Goal: Task Accomplishment & Management: Manage account settings

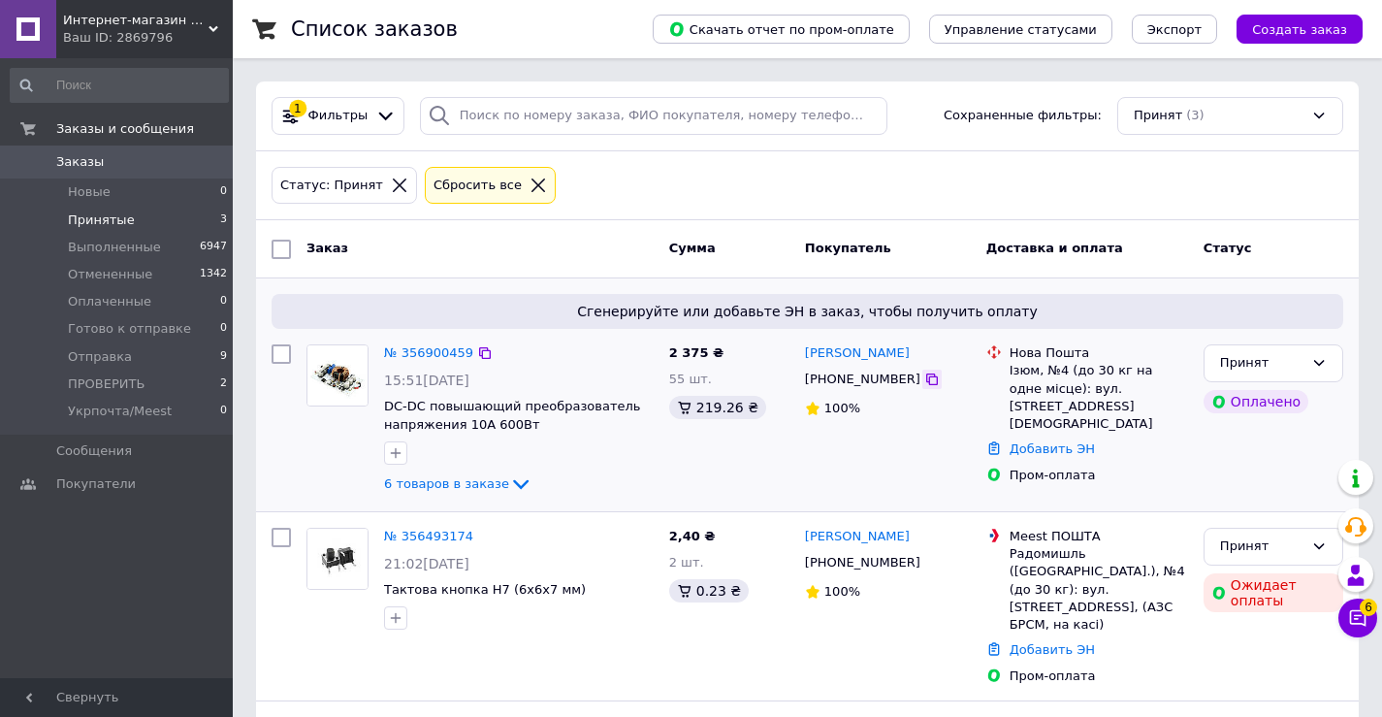
click at [924, 380] on icon at bounding box center [932, 380] width 16 height 16
click at [77, 608] on div "Заказы и сообщения Заказы 0 Новые 0 Принятые 3 Выполненные 6947 Отмененные 1342…" at bounding box center [119, 371] width 239 height 626
click at [18, 578] on div "Заказы и сообщения Заказы 0 Новые 0 Принятые 3 Выполненные 6947 Отмененные 1342…" at bounding box center [119, 371] width 239 height 626
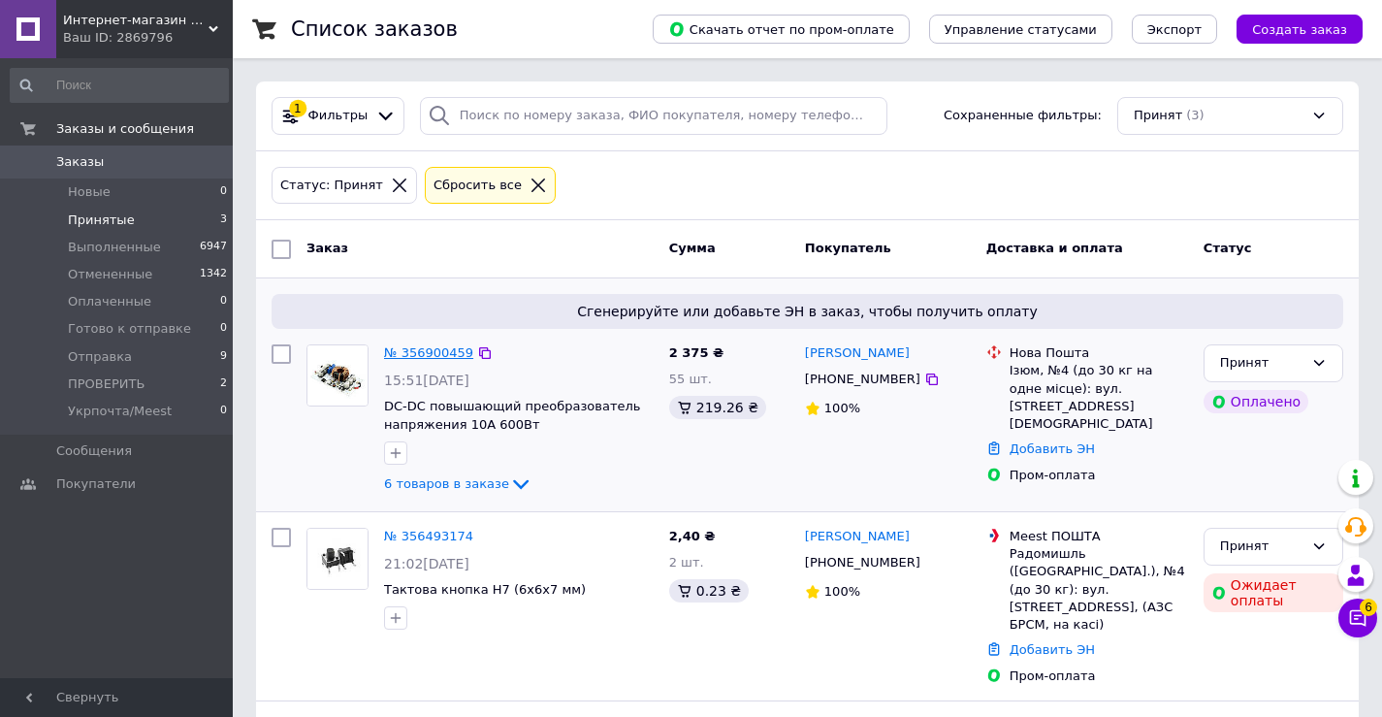
click at [424, 351] on link "№ 356900459" at bounding box center [428, 352] width 89 height 15
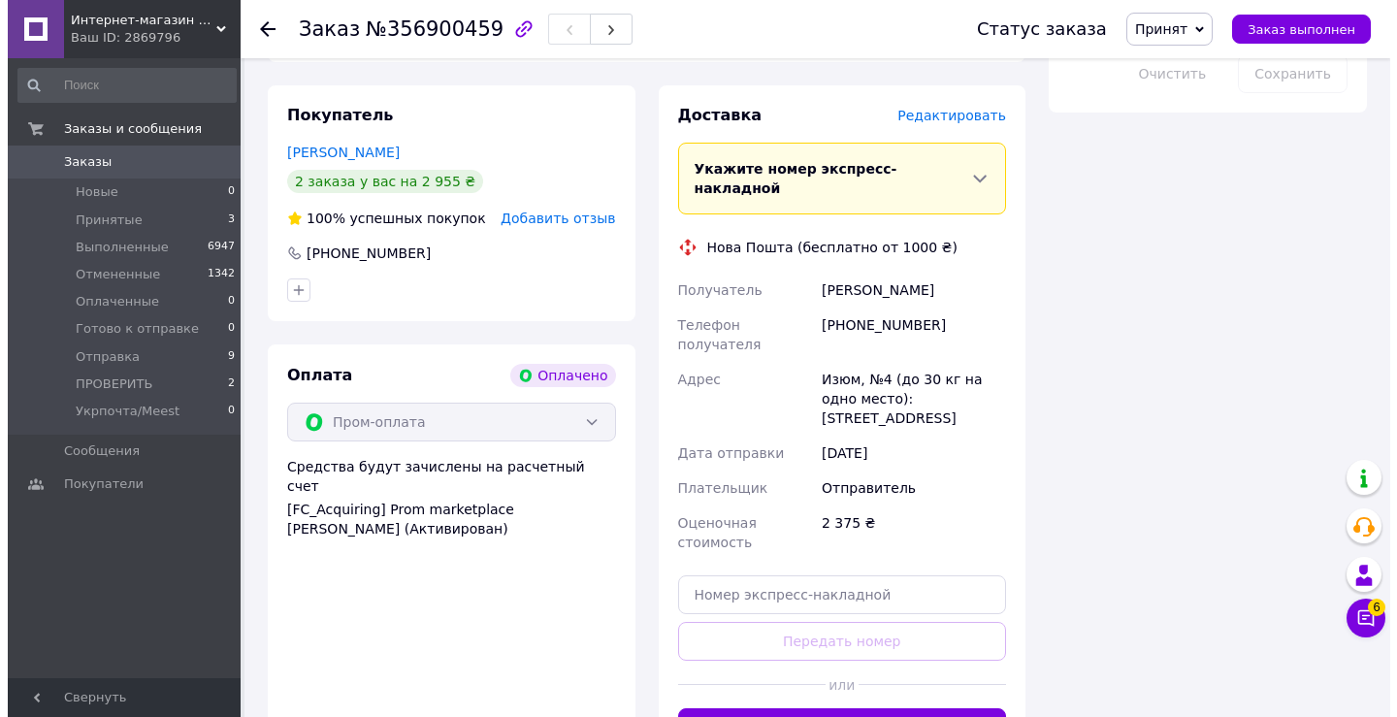
scroll to position [1787, 0]
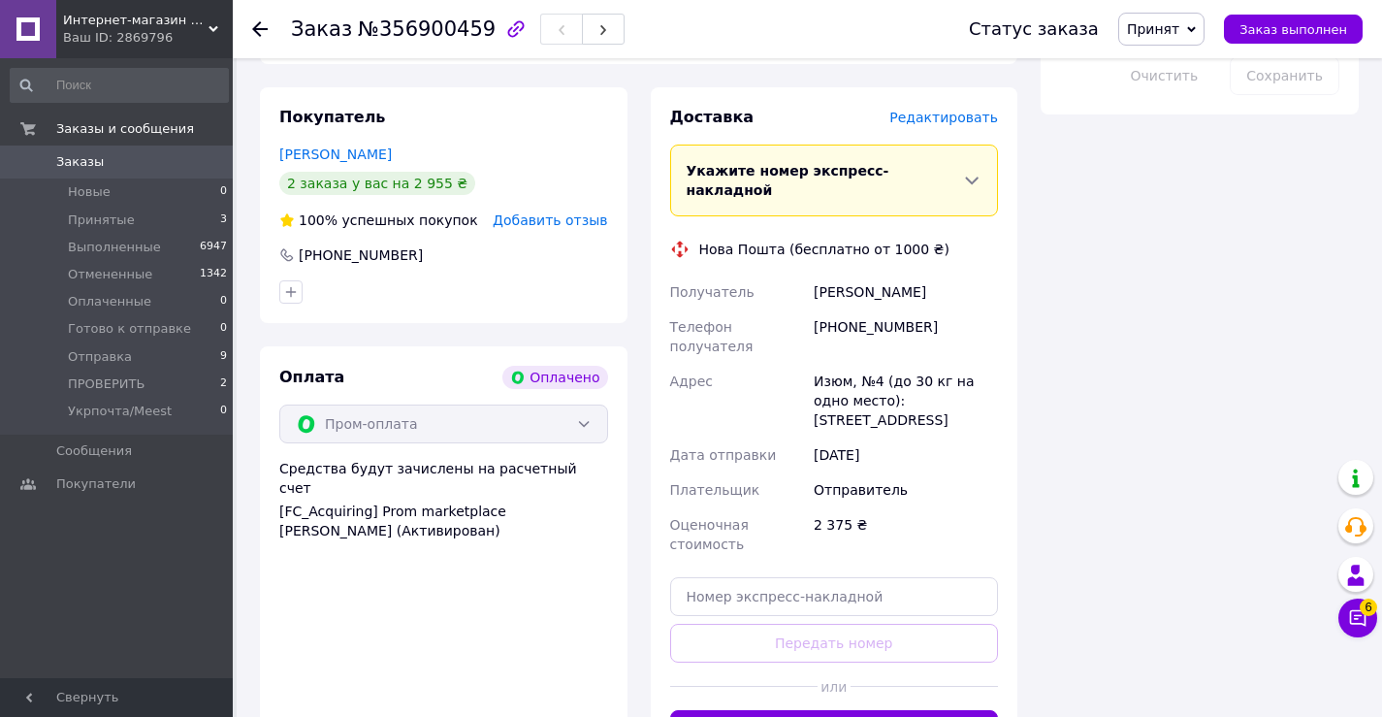
click at [924, 110] on span "Редактировать" at bounding box center [944, 118] width 109 height 16
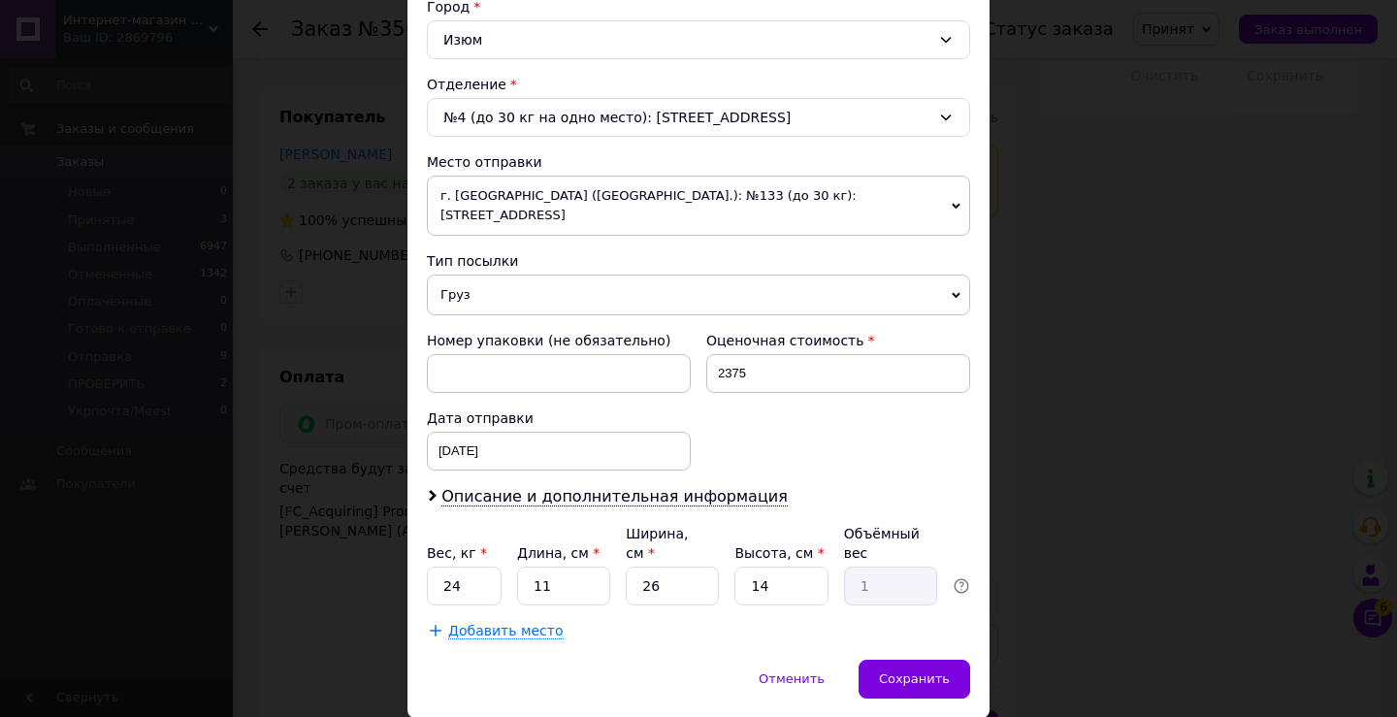
scroll to position [571, 0]
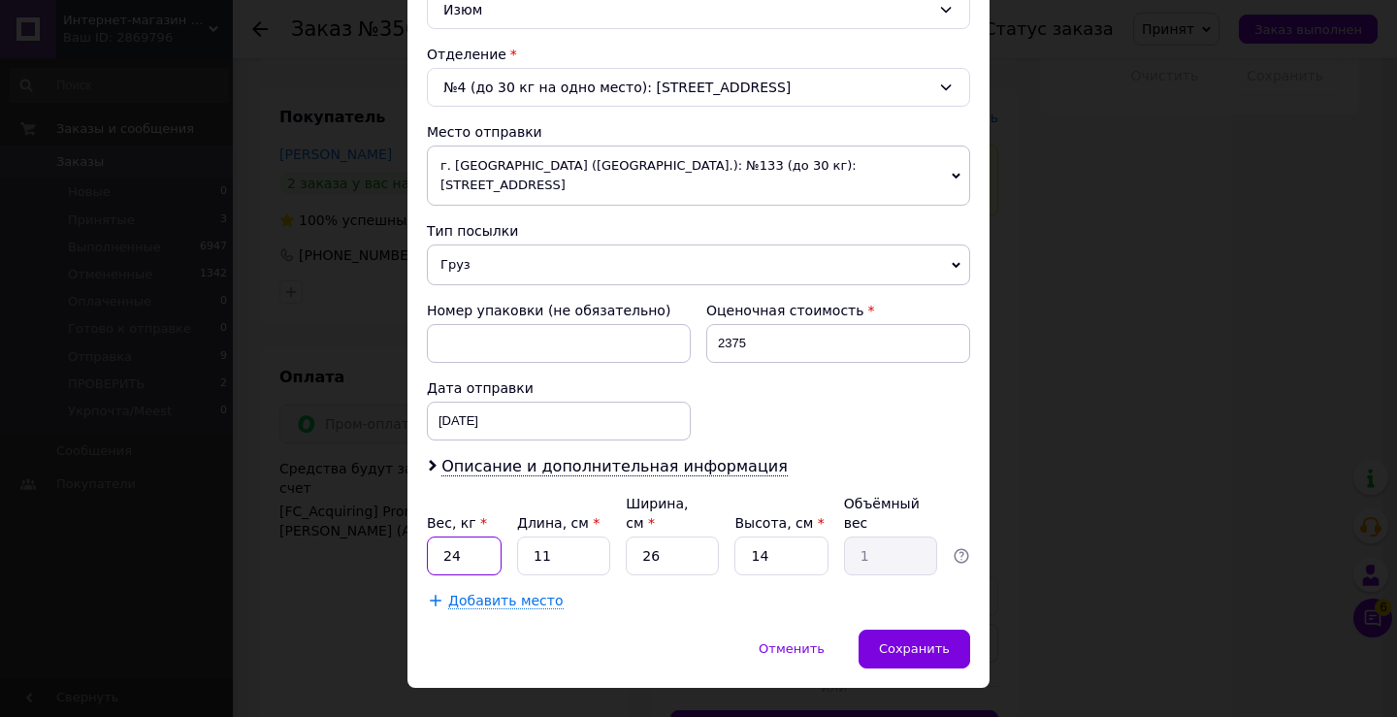
click at [460, 536] on input "24" at bounding box center [464, 555] width 75 height 39
type input "05"
click at [665, 536] on input "26" at bounding box center [672, 555] width 93 height 39
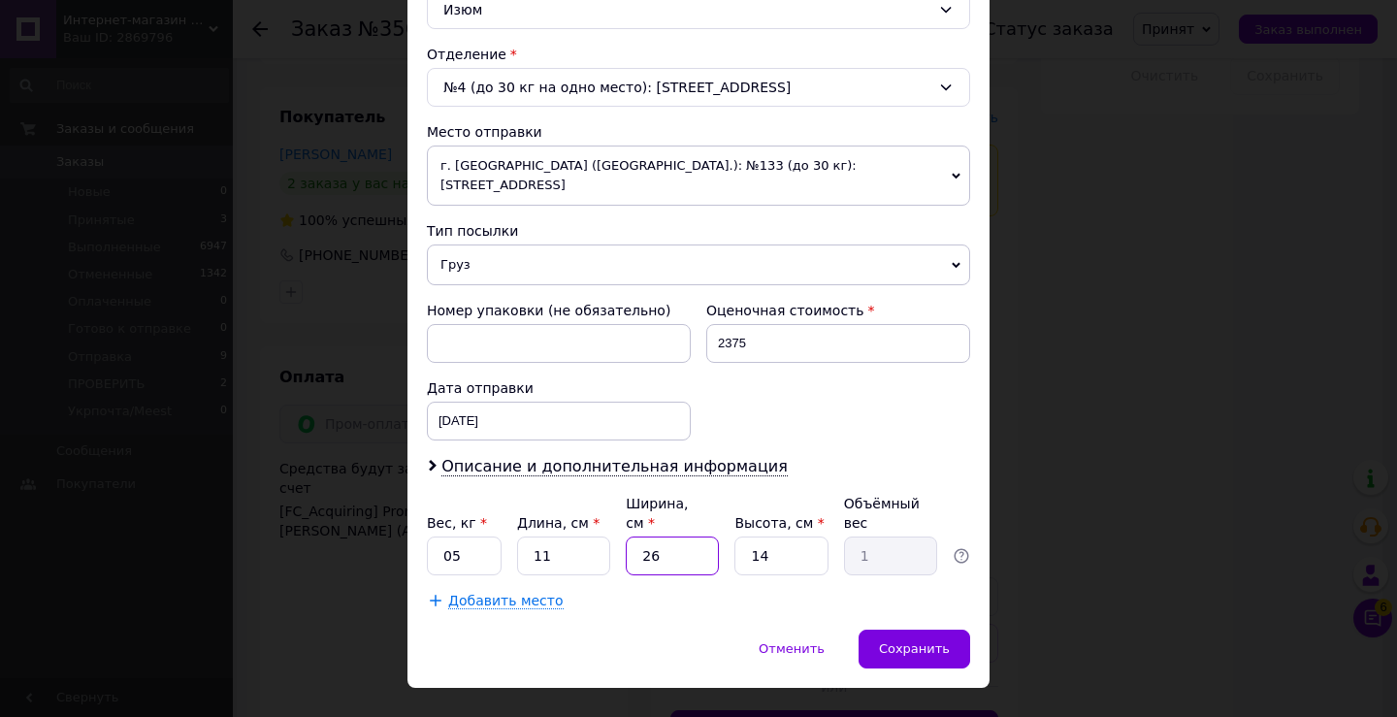
type input "1"
type input "0.1"
type input "15"
type input "0.58"
type input "15"
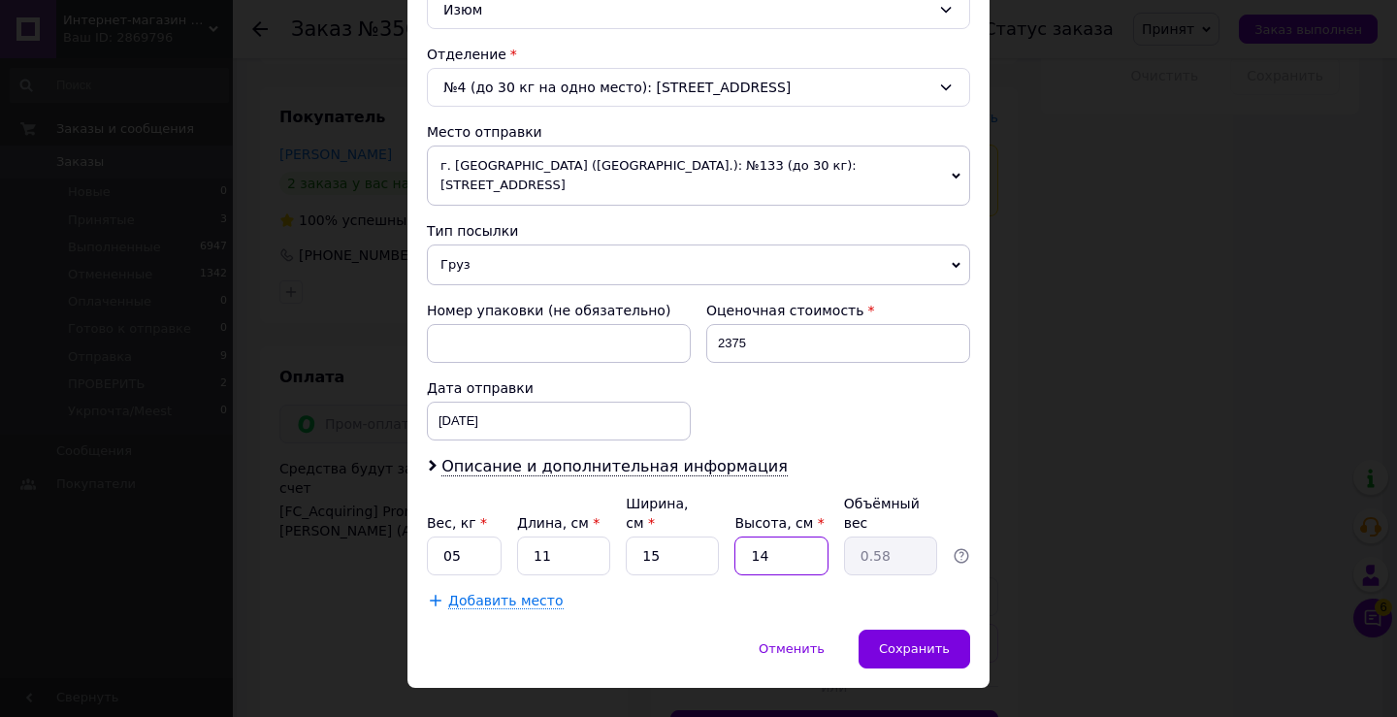
click at [749, 536] on input "14" at bounding box center [780, 555] width 93 height 39
type input "1"
type input "0.1"
type input "12"
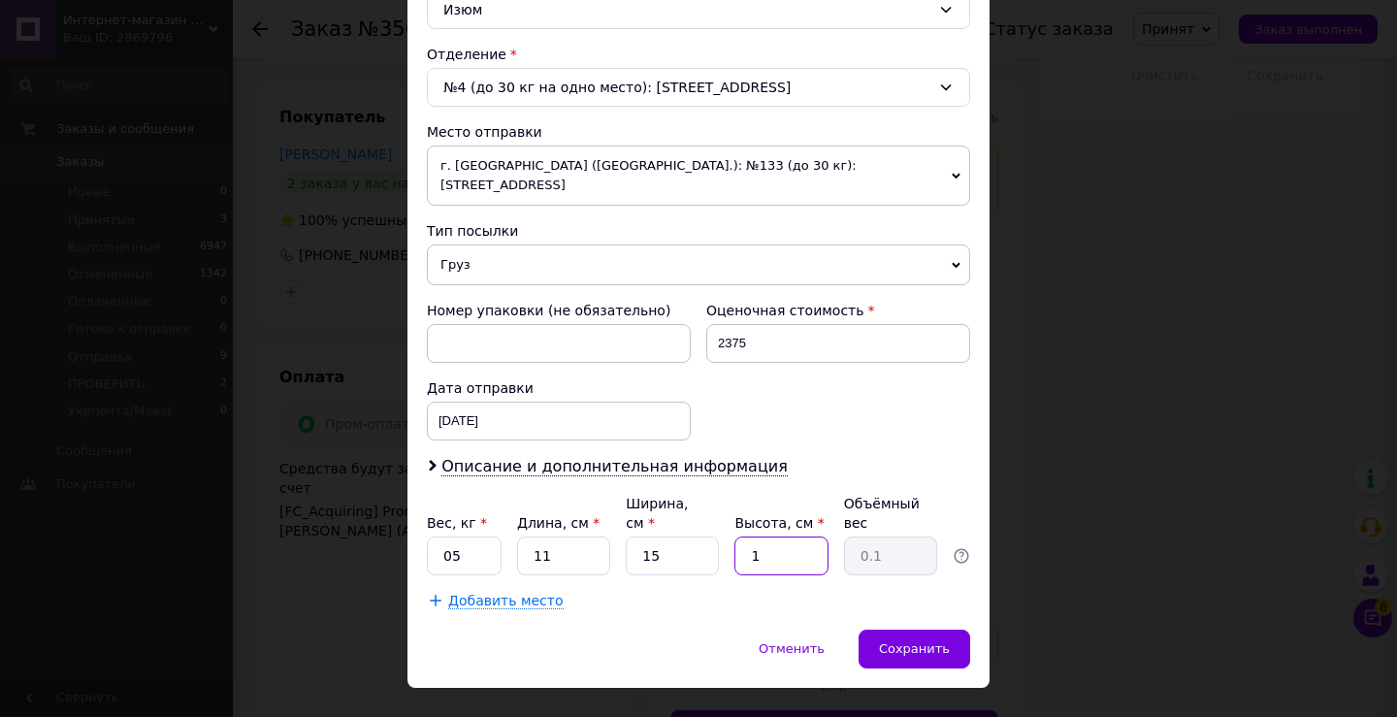
type input "0.5"
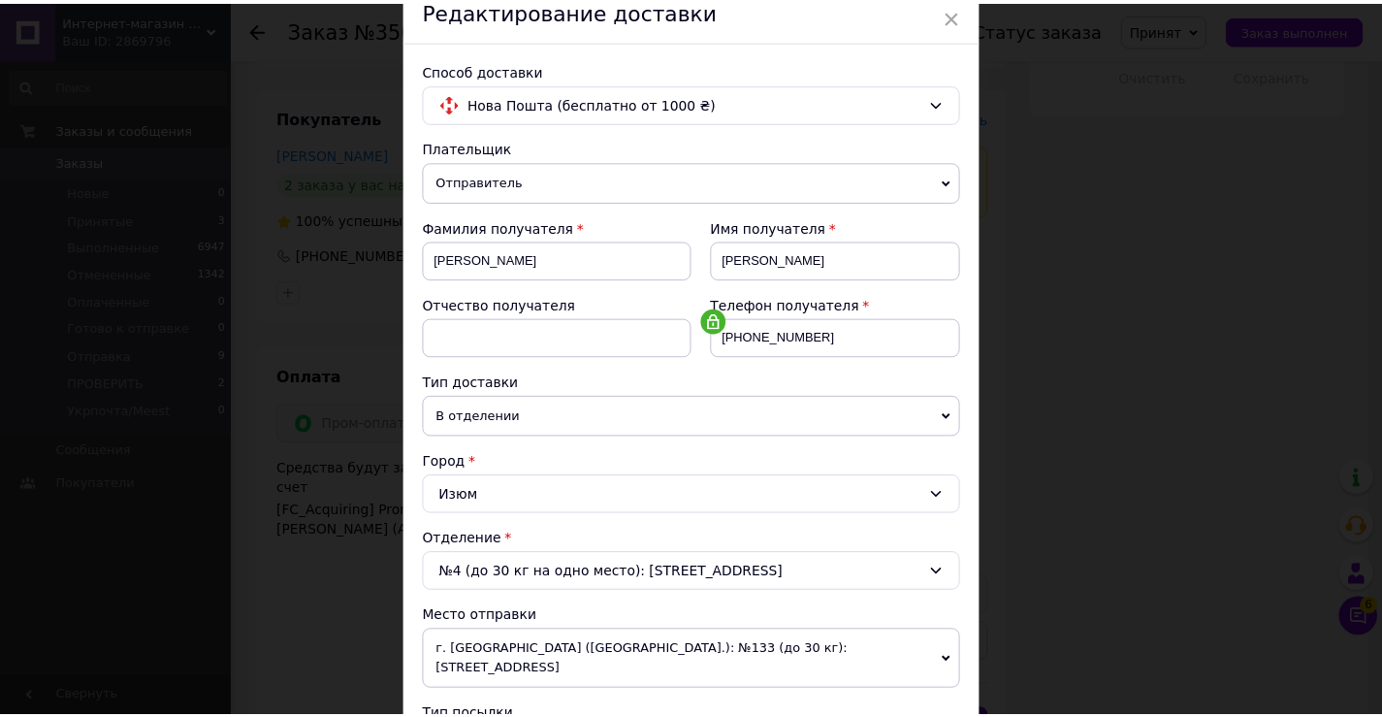
scroll to position [474, 0]
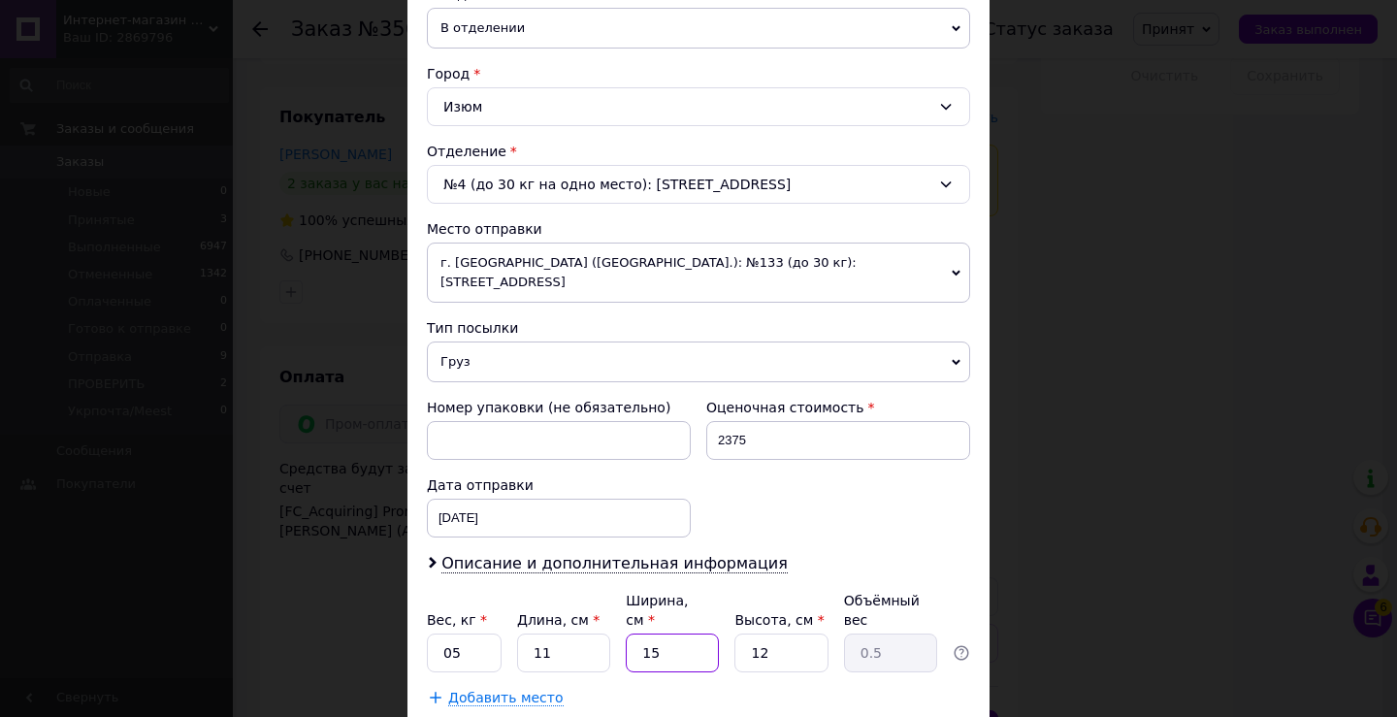
click at [666, 633] on input "15" at bounding box center [672, 652] width 93 height 39
click at [767, 633] on input "12" at bounding box center [780, 652] width 93 height 39
type input "1"
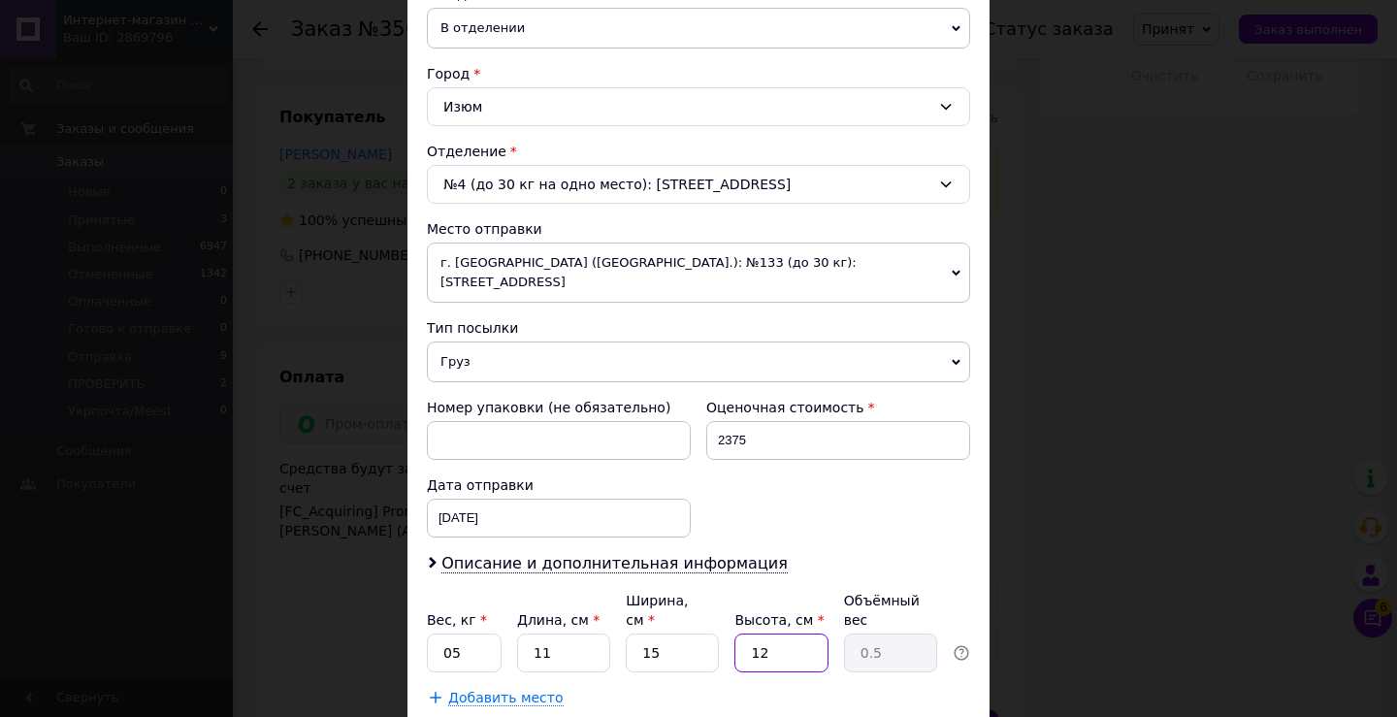
type input "0.1"
type input "15"
type input "0.62"
type input "15"
click at [552, 633] on input "11" at bounding box center [563, 652] width 93 height 39
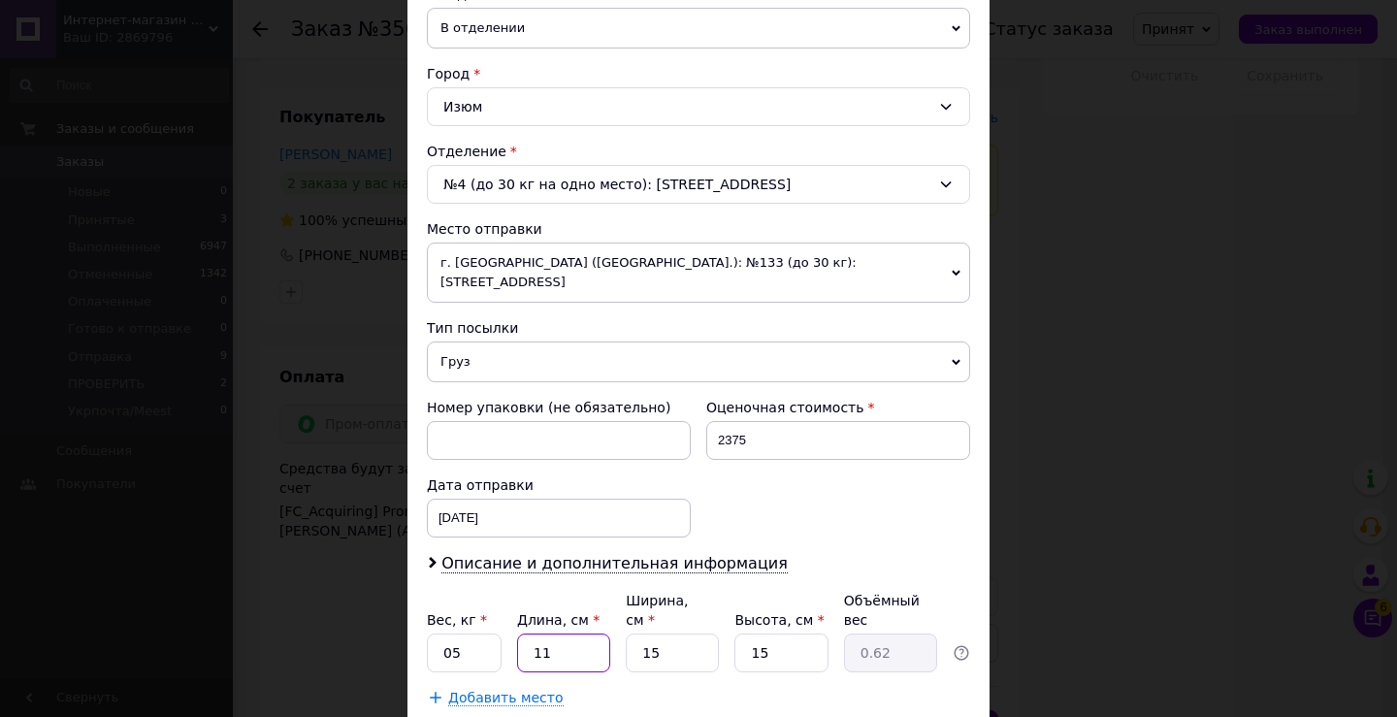
click at [552, 633] on input "11" at bounding box center [563, 652] width 93 height 39
type input "1"
type input "0.1"
type input "15"
type input "0.84"
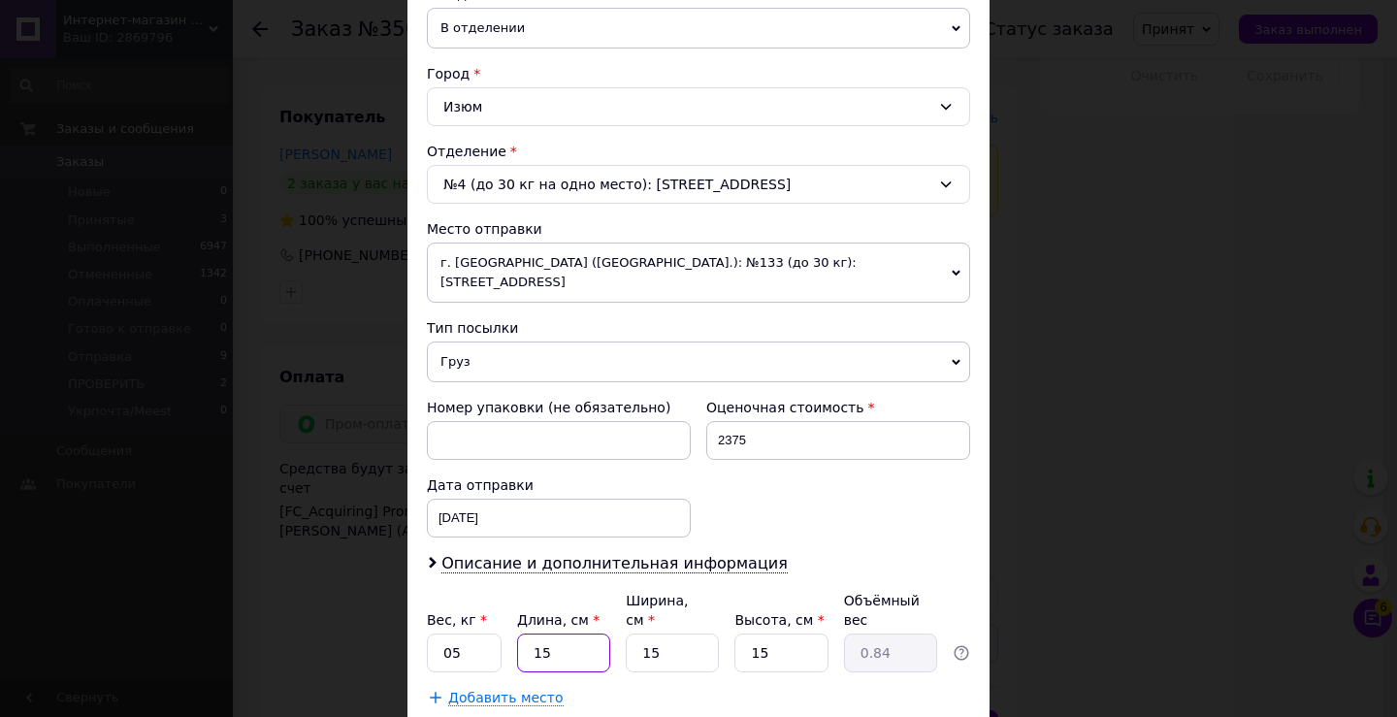
type input "15"
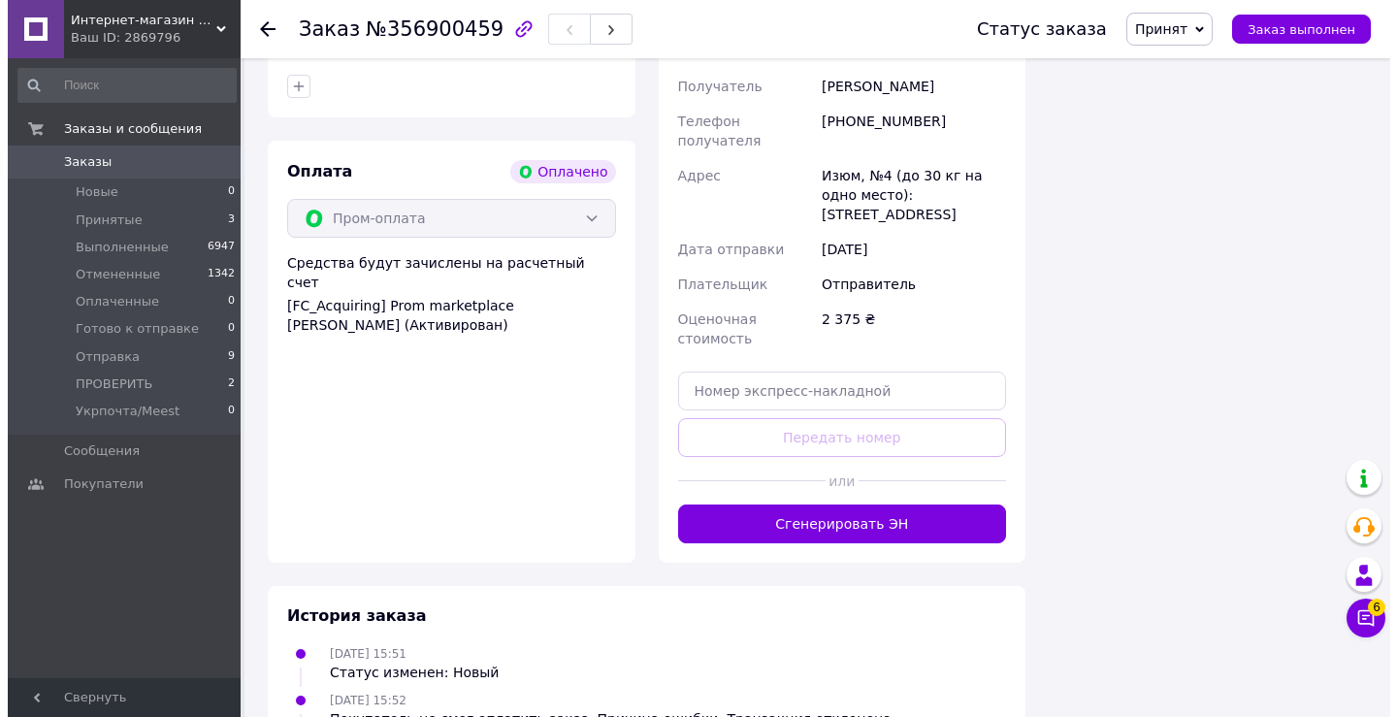
scroll to position [1605, 0]
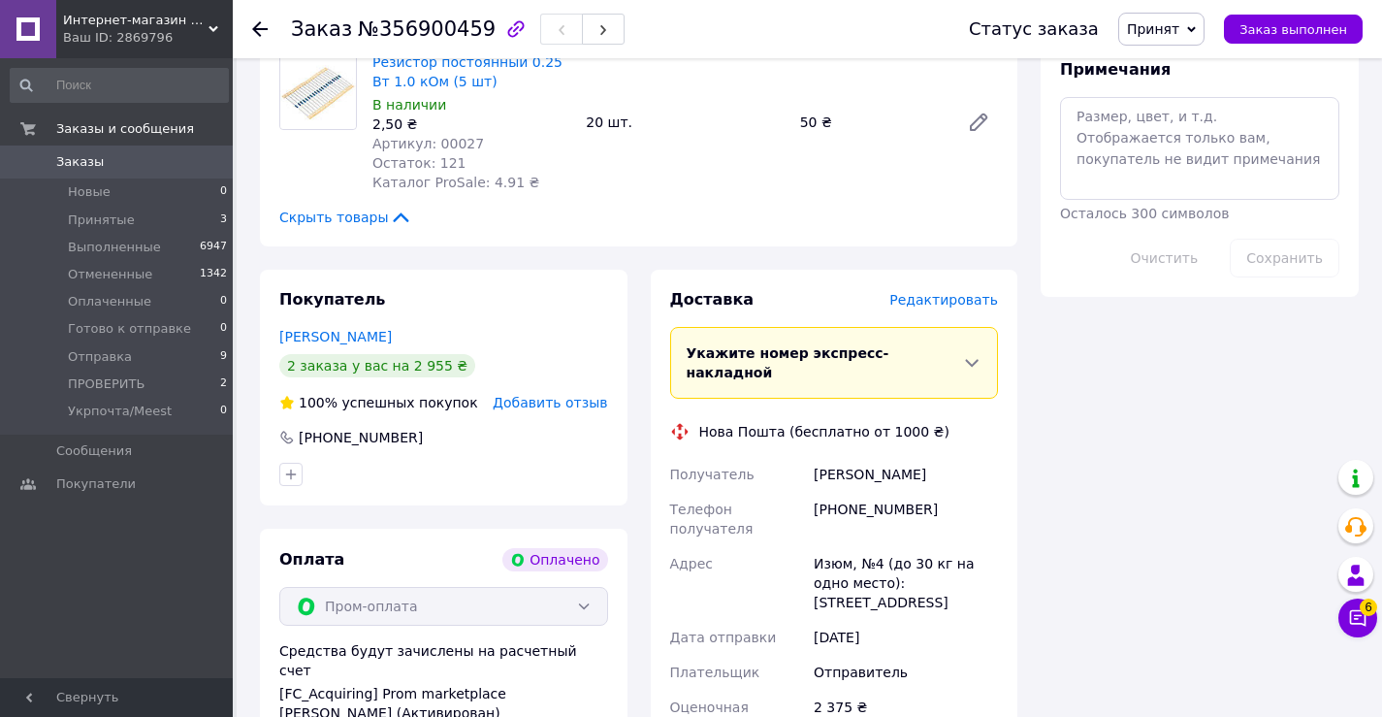
click at [997, 292] on span "Редактировать" at bounding box center [944, 300] width 109 height 16
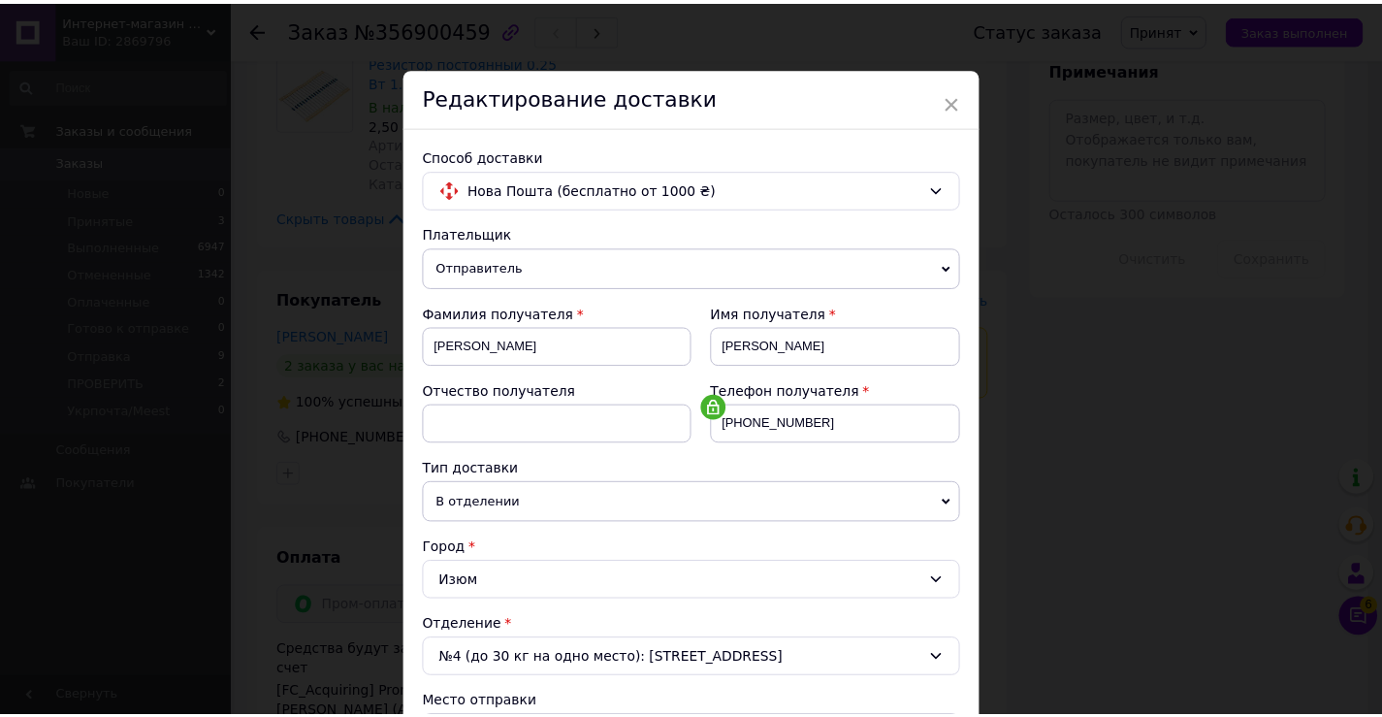
scroll to position [571, 0]
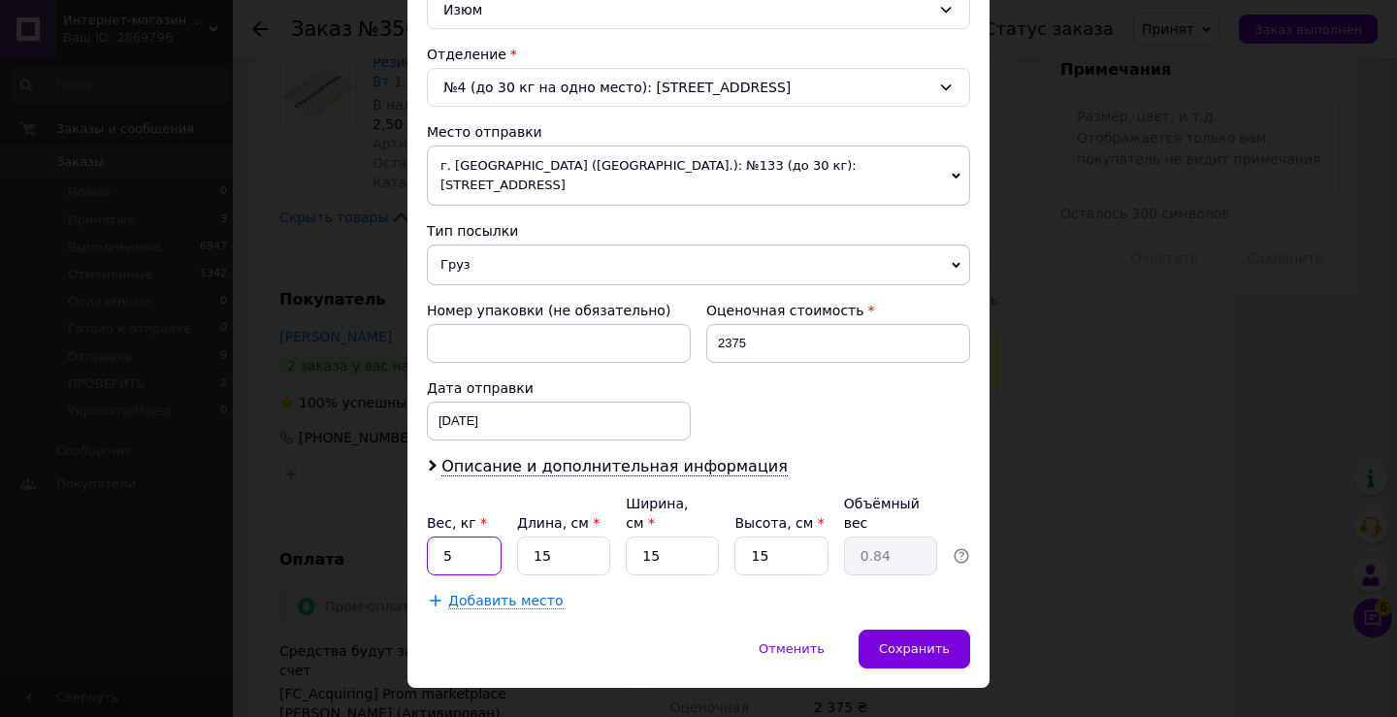
click at [458, 536] on input "5" at bounding box center [464, 555] width 75 height 39
type input "0.5"
click at [928, 641] on span "Сохранить" at bounding box center [914, 648] width 71 height 15
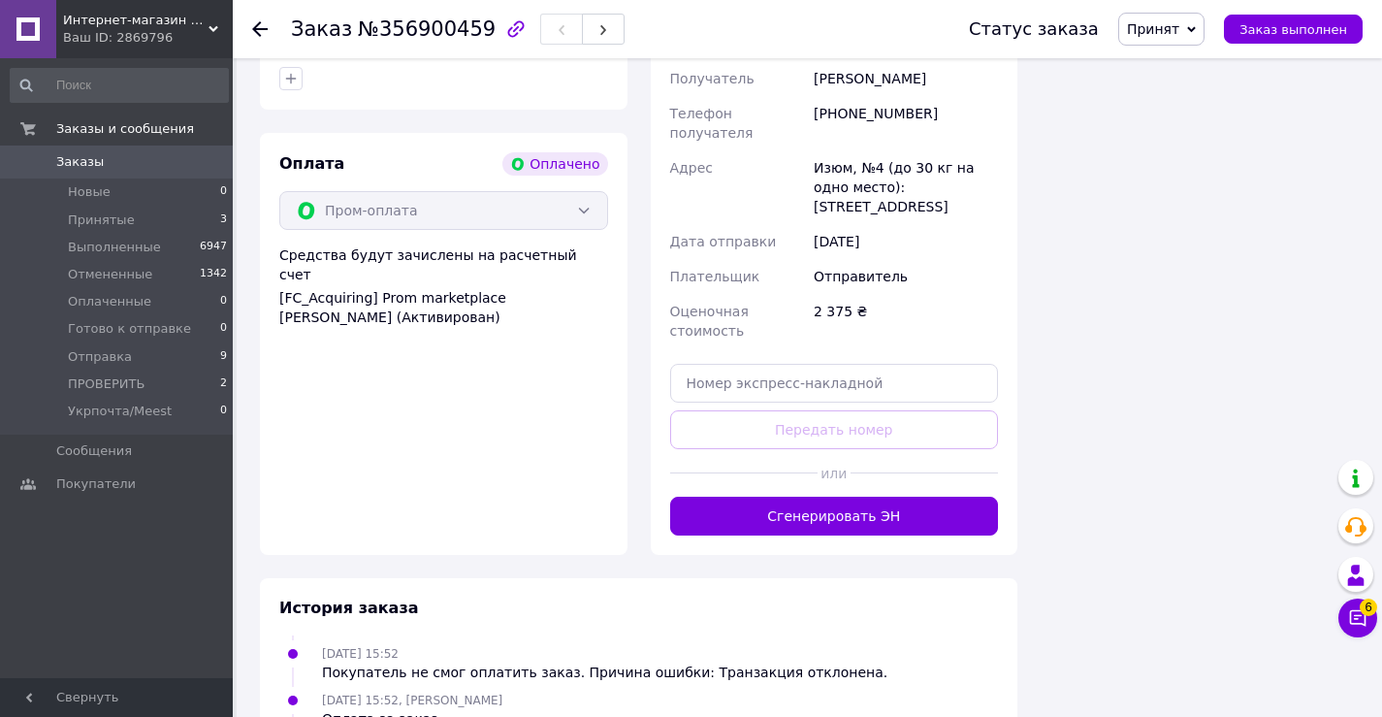
scroll to position [1418, 0]
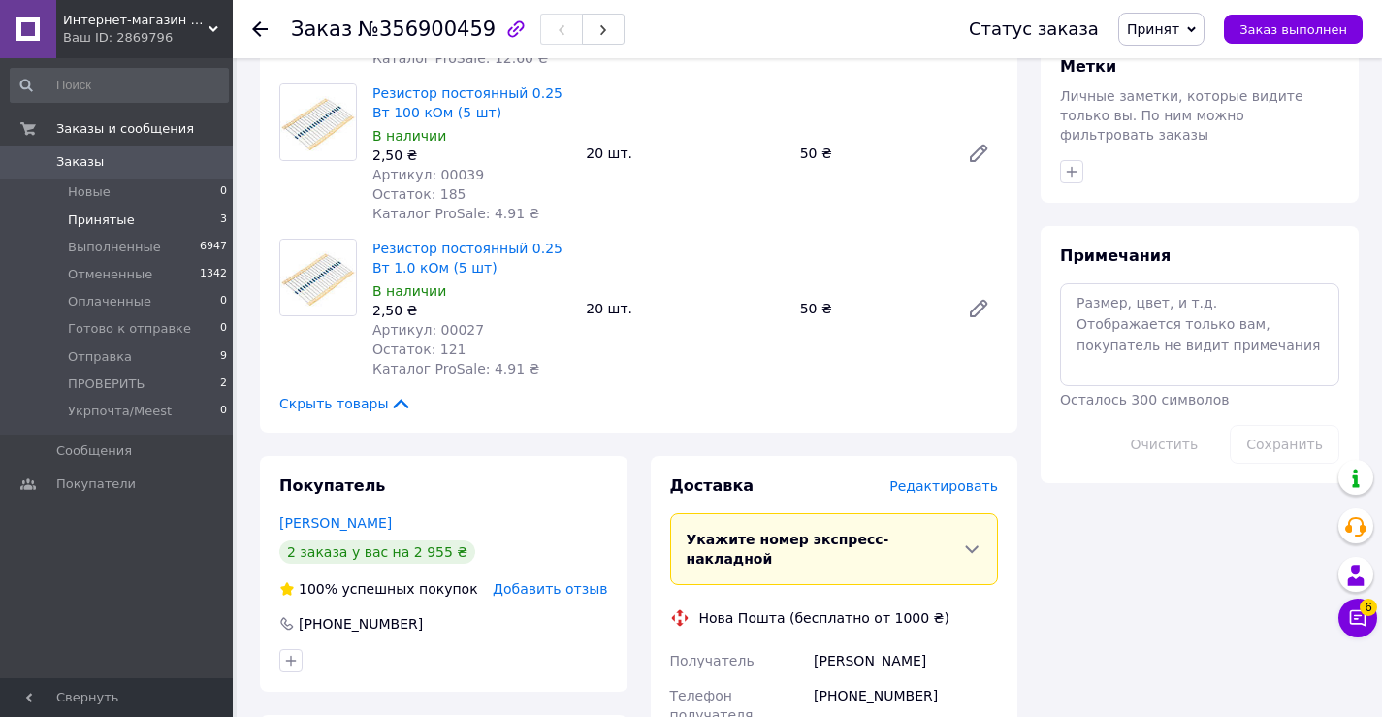
click at [92, 215] on span "Принятые" at bounding box center [101, 219] width 67 height 17
